Goal: Navigation & Orientation: Find specific page/section

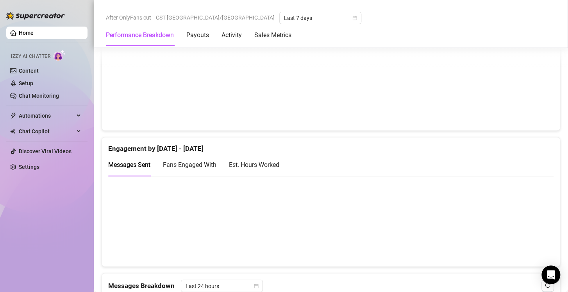
scroll to position [451, 0]
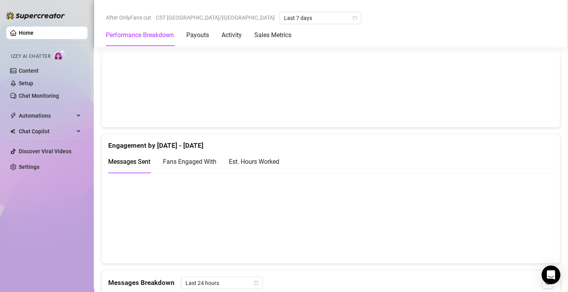
click at [261, 162] on div "Est. Hours Worked" at bounding box center [254, 162] width 50 height 10
